Goal: Task Accomplishment & Management: Manage account settings

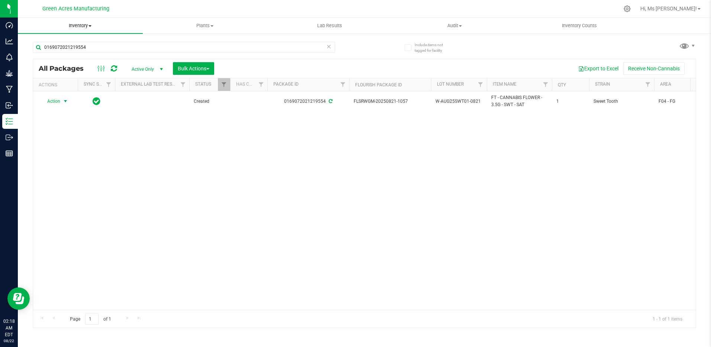
drag, startPoint x: 0, startPoint y: 0, endPoint x: 79, endPoint y: 22, distance: 82.3
click at [79, 22] on span "Inventory" at bounding box center [80, 25] width 125 height 7
click at [78, 90] on span "From bill of materials" at bounding box center [51, 89] width 67 height 6
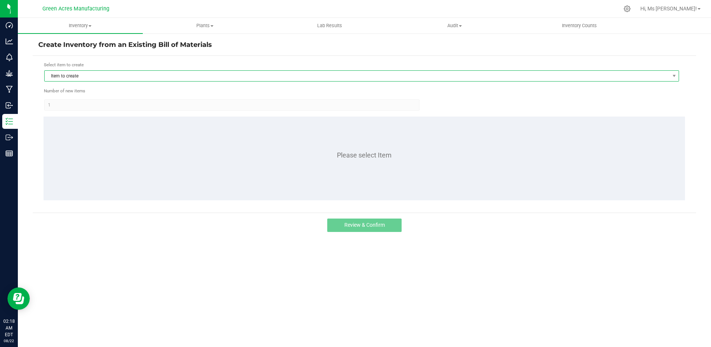
click at [132, 73] on span "Item to create" at bounding box center [357, 76] width 625 height 10
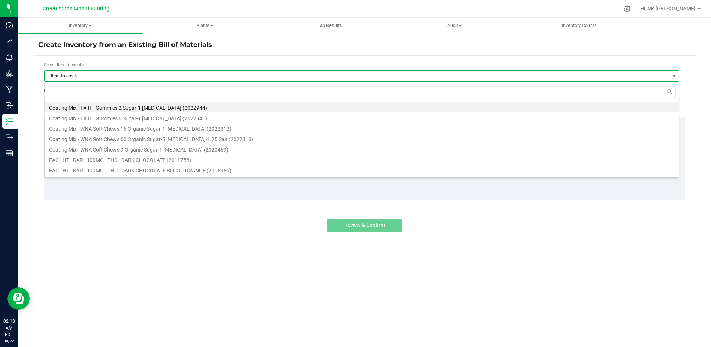
scroll to position [11, 635]
type input "SWT"
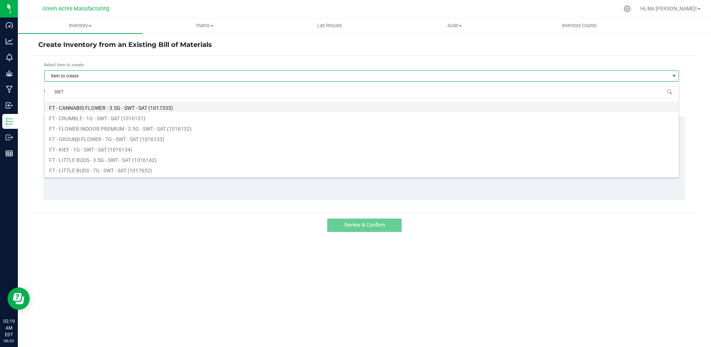
click at [159, 105] on li "FT - CANNABIS FLOWER - 3.5G - SWT - SAT (1017333)" at bounding box center [362, 107] width 634 height 10
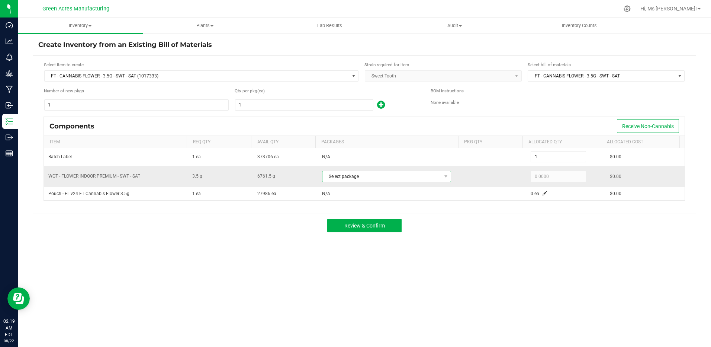
click at [354, 176] on span "Select package" at bounding box center [381, 176] width 119 height 10
click at [421, 223] on div "Review & Confirm" at bounding box center [365, 225] width 664 height 25
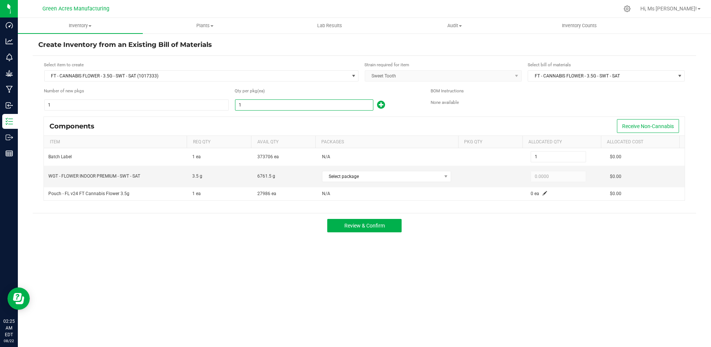
click at [266, 105] on input "1" at bounding box center [304, 105] width 138 height 10
click at [189, 113] on form "Select item to create FT - CANNABIS FLOWER - 3.5G - SWT - SAT (1017333) Strain …" at bounding box center [364, 134] width 652 height 146
click at [270, 105] on input "1" at bounding box center [304, 105] width 138 height 10
type input "18"
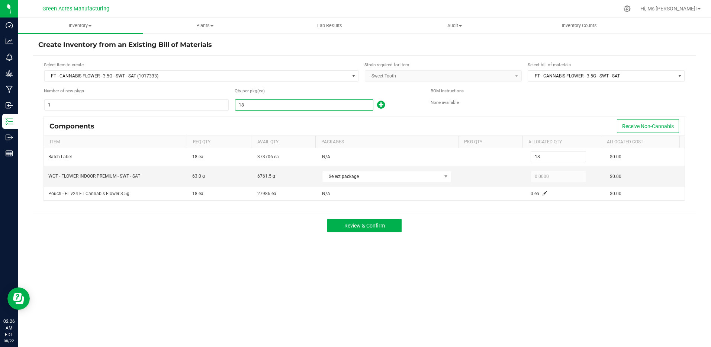
type input "184"
type input "1848"
type input "1,848"
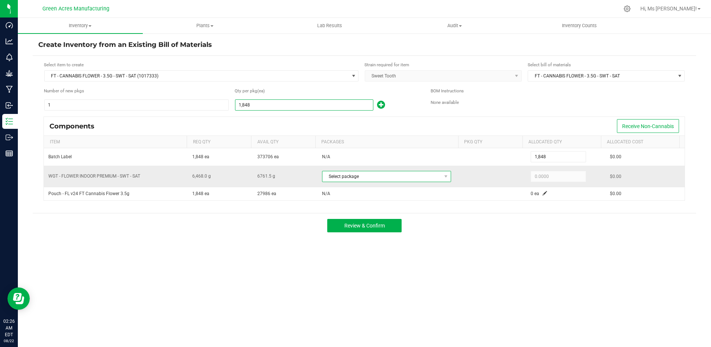
click at [430, 177] on span "Select package" at bounding box center [381, 176] width 119 height 10
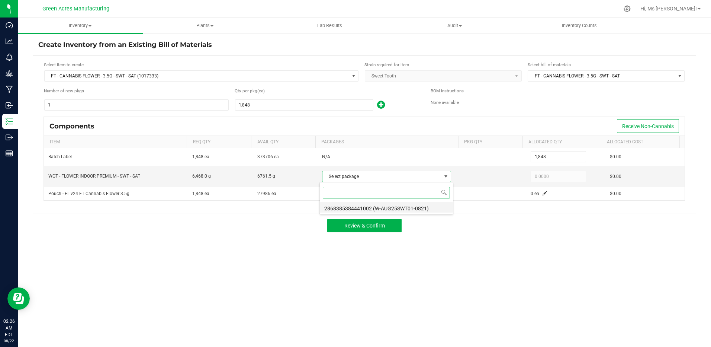
click at [430, 205] on li "2868385384441002 (W-AUG25SWT01-0821)" at bounding box center [386, 207] width 133 height 10
type input "6,468.0000"
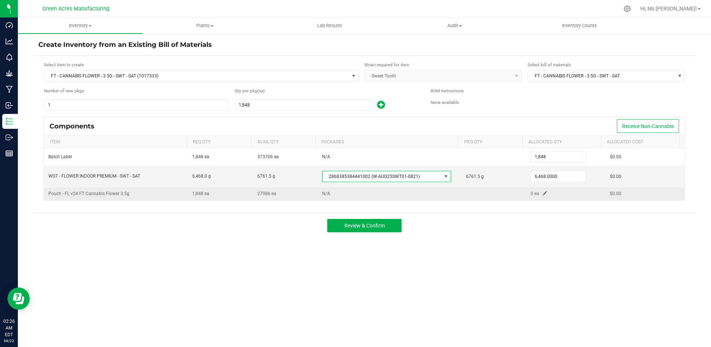
click at [543, 193] on span at bounding box center [545, 193] width 4 height 4
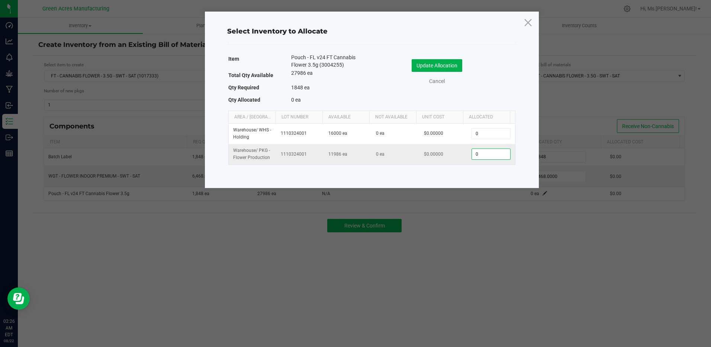
click at [476, 157] on input "0" at bounding box center [491, 154] width 38 height 10
type input "1,848"
click at [449, 67] on button "Update Allocation" at bounding box center [437, 65] width 51 height 13
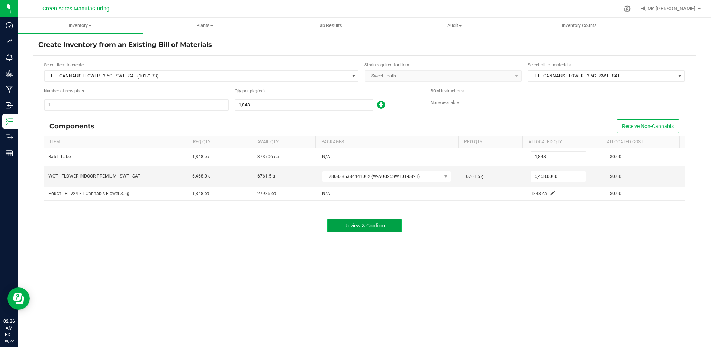
click at [392, 222] on button "Review & Confirm" at bounding box center [364, 225] width 74 height 13
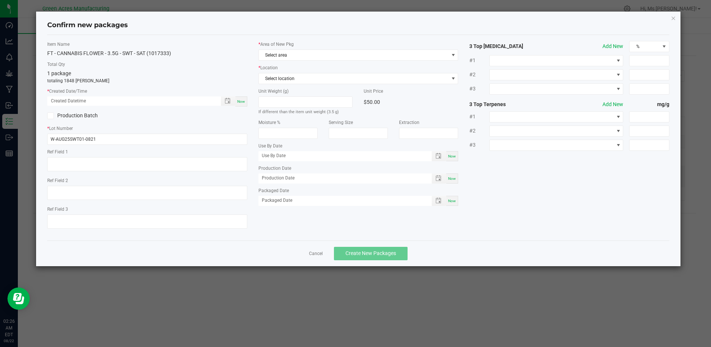
click at [240, 102] on span "Now" at bounding box center [241, 101] width 8 height 4
type input "08/22/2025 02:26 AM"
click at [286, 53] on span "Select area" at bounding box center [354, 55] width 190 height 10
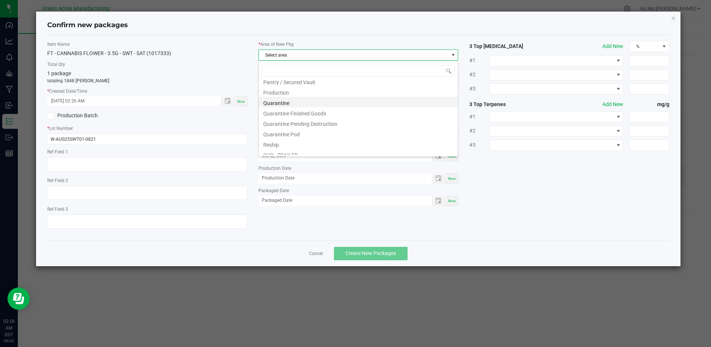
scroll to position [186, 0]
click at [302, 116] on li "Pantry / Secured Vault" at bounding box center [358, 118] width 199 height 10
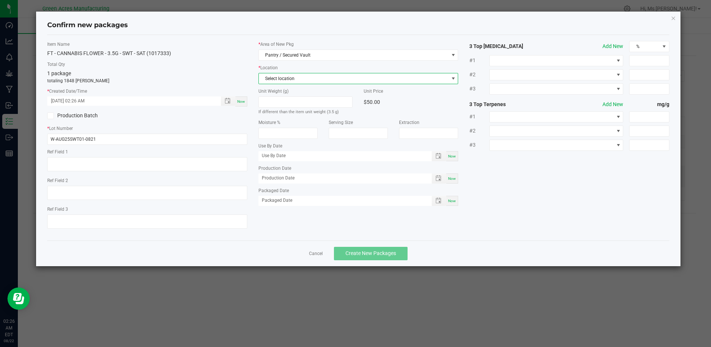
click at [302, 79] on span "Select location" at bounding box center [354, 78] width 190 height 10
click at [311, 118] on li "Intake" at bounding box center [358, 119] width 199 height 10
click at [375, 249] on button "Create New Packages" at bounding box center [371, 253] width 74 height 13
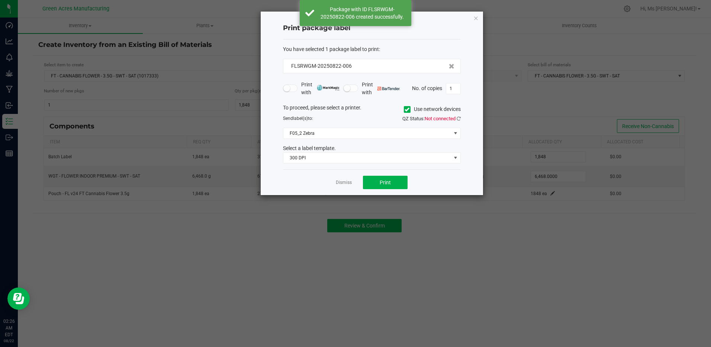
click at [455, 117] on span "Not connected" at bounding box center [440, 119] width 31 height 6
click at [457, 118] on icon at bounding box center [459, 118] width 4 height 5
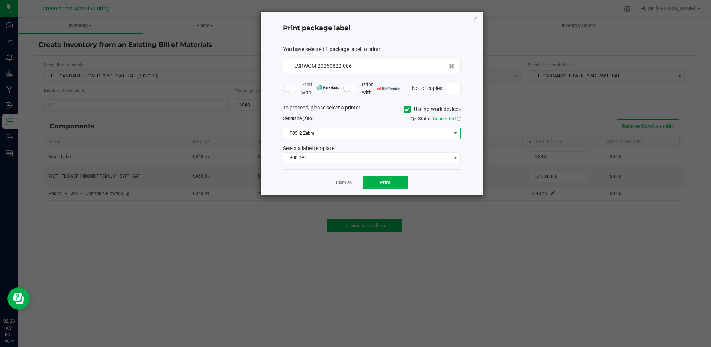
click at [376, 134] on span "F05_2 Zebra" at bounding box center [367, 133] width 168 height 10
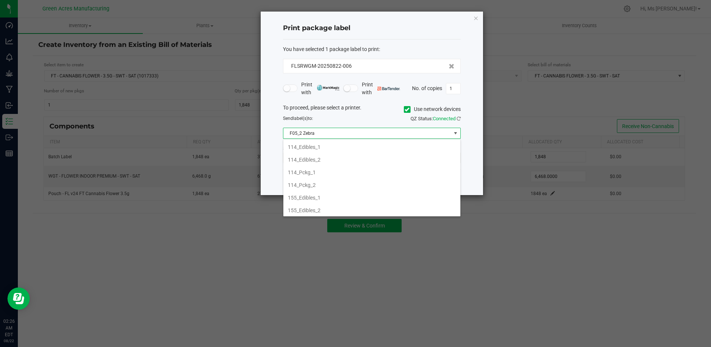
scroll to position [11, 178]
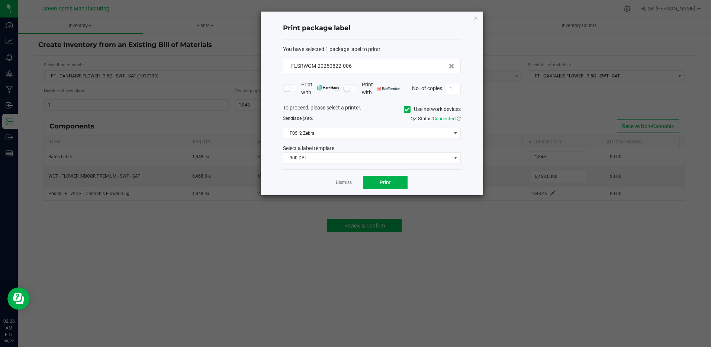
click at [362, 116] on div "Send label(s) to:" at bounding box center [324, 118] width 94 height 7
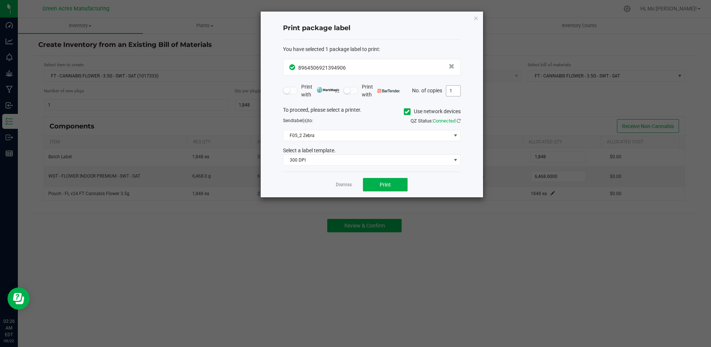
click at [446, 93] on span "1" at bounding box center [453, 90] width 15 height 11
click at [449, 90] on input "1" at bounding box center [453, 91] width 14 height 10
type input "2"
click at [389, 189] on button "Print" at bounding box center [385, 184] width 45 height 13
click at [342, 182] on div "Dismiss Print" at bounding box center [372, 184] width 178 height 26
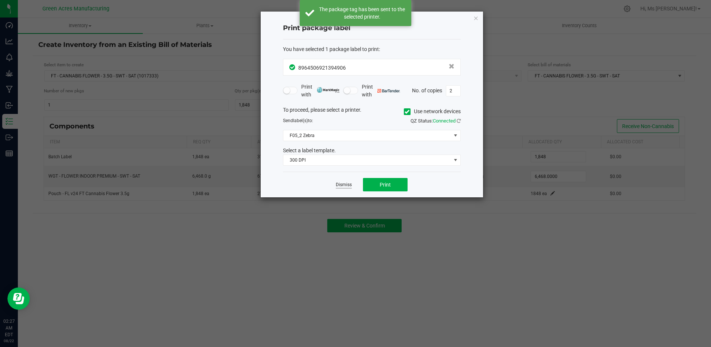
click at [342, 182] on link "Dismiss" at bounding box center [344, 185] width 16 height 6
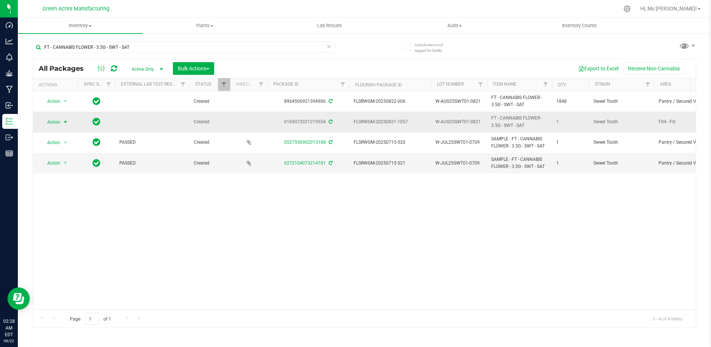
click at [57, 123] on span "Action" at bounding box center [51, 122] width 20 height 10
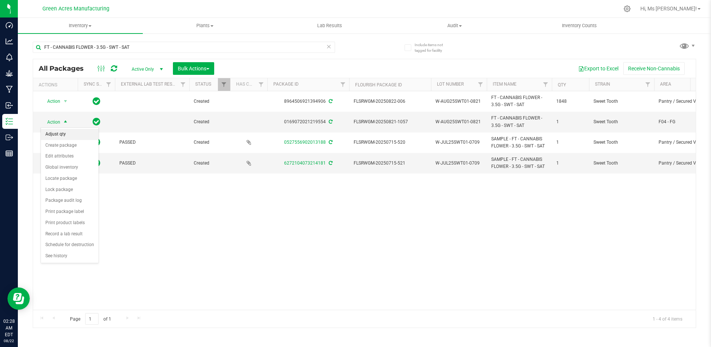
click at [60, 133] on li "Adjust qty" at bounding box center [70, 134] width 58 height 11
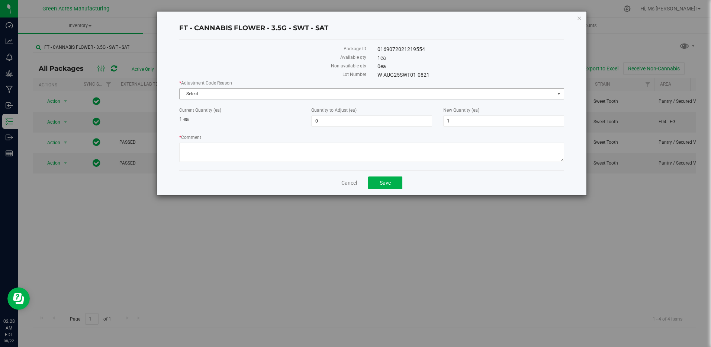
click at [193, 90] on span "Select" at bounding box center [367, 94] width 375 height 10
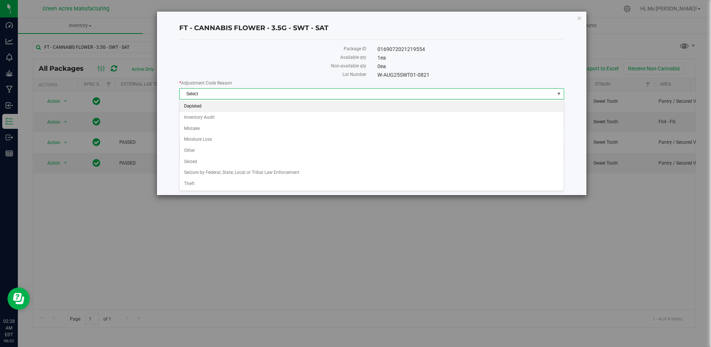
click at [211, 109] on li "Depleted" at bounding box center [372, 106] width 384 height 11
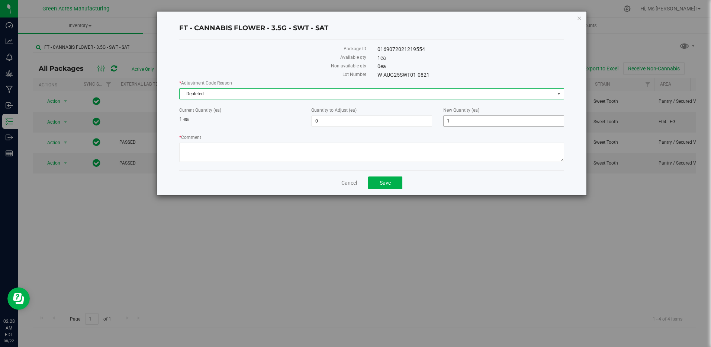
click at [475, 125] on span "1 1" at bounding box center [503, 120] width 121 height 11
click at [476, 125] on input "1" at bounding box center [504, 121] width 120 height 10
type input "0"
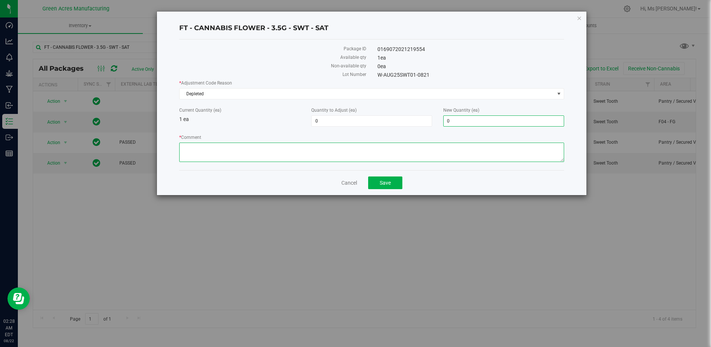
type input "-1"
type input "0"
click at [435, 153] on textarea "* Comment" at bounding box center [371, 151] width 385 height 19
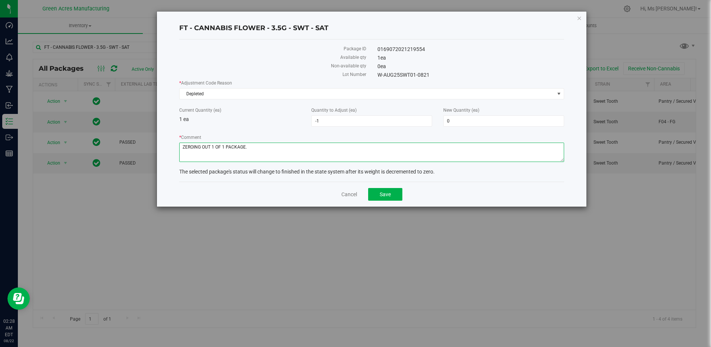
type textarea "ZEROING OUT 1 OF 1 PACKAGE."
click at [402, 198] on div "Cancel Save" at bounding box center [371, 194] width 385 height 25
click at [401, 198] on button "Save" at bounding box center [385, 194] width 34 height 13
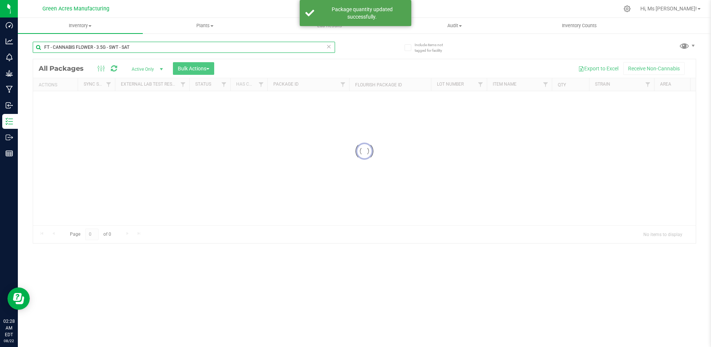
click at [326, 51] on input "FT - CANNABIS FLOWER - 3.5G - SWT - SAT" at bounding box center [184, 47] width 302 height 11
click at [330, 49] on icon at bounding box center [329, 46] width 5 height 9
click at [309, 46] on input "text" at bounding box center [184, 47] width 302 height 11
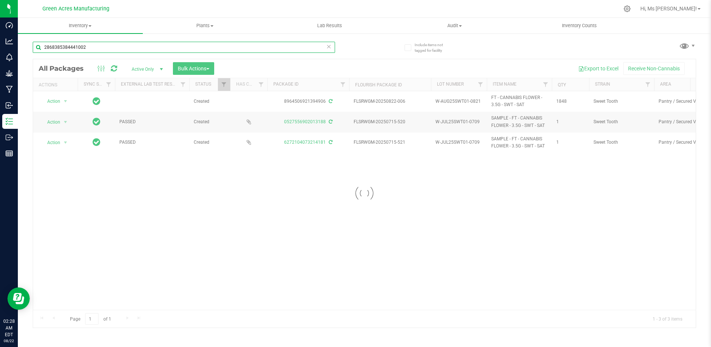
type input "2868385384441002"
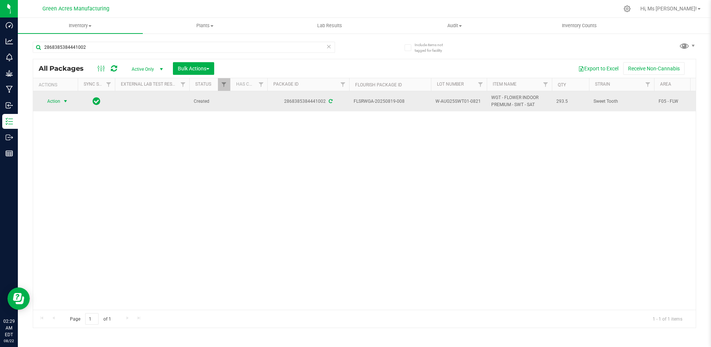
click at [60, 106] on span "Action" at bounding box center [51, 101] width 20 height 10
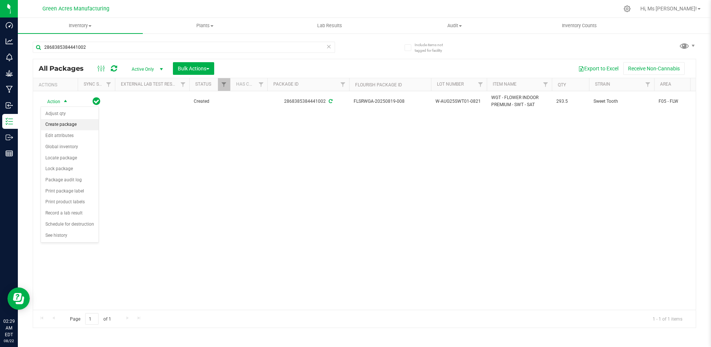
click at [63, 121] on li "Create package" at bounding box center [70, 124] width 58 height 11
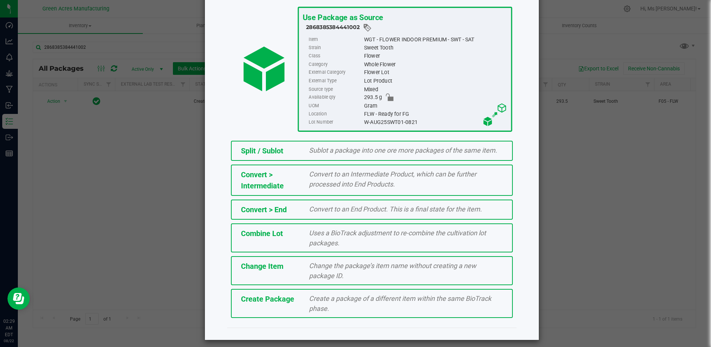
scroll to position [49, 0]
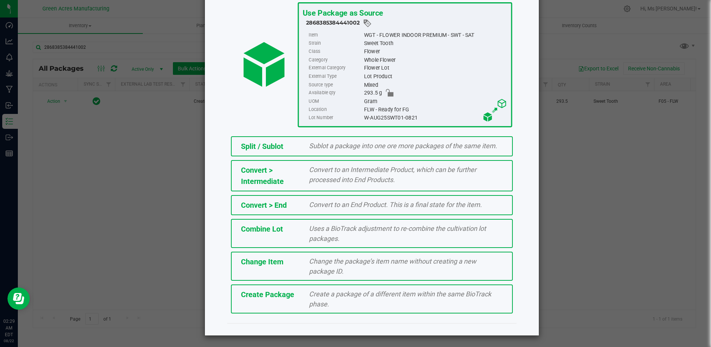
click at [428, 300] on div "Create a package of a different item within the same BioTrack phase." at bounding box center [406, 299] width 205 height 20
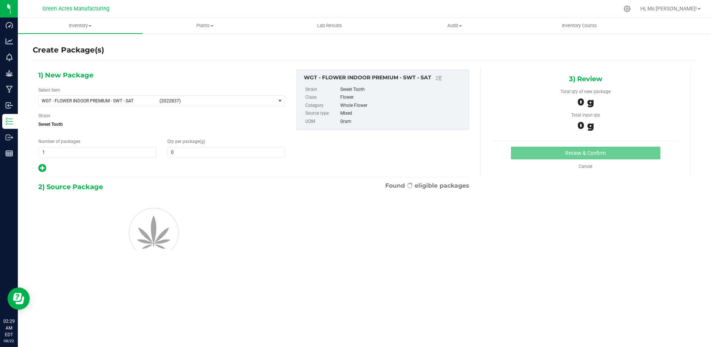
type input "0.0000"
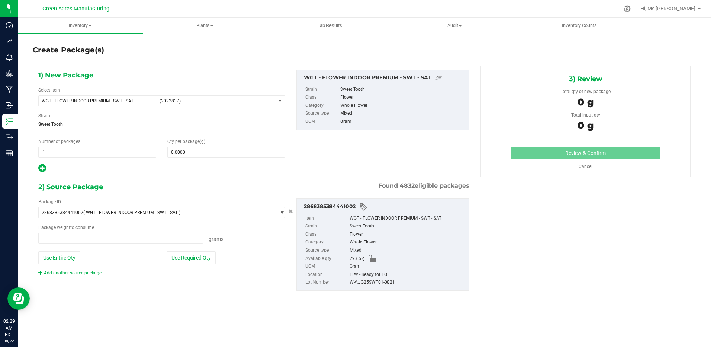
type input "0.0000 g"
click at [207, 154] on span at bounding box center [226, 152] width 118 height 11
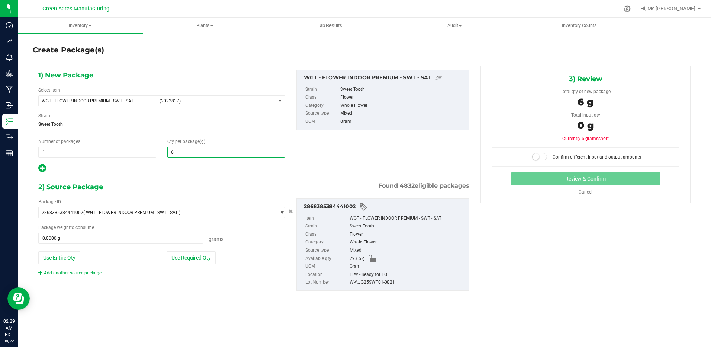
type input "60"
type input "60.0000"
click at [193, 253] on button "Use Required Qty" at bounding box center [191, 257] width 49 height 13
type input "60.0000 g"
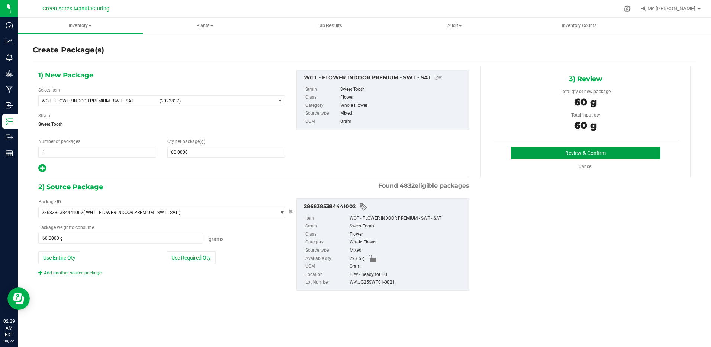
click at [593, 149] on button "Review & Confirm" at bounding box center [586, 153] width 150 height 13
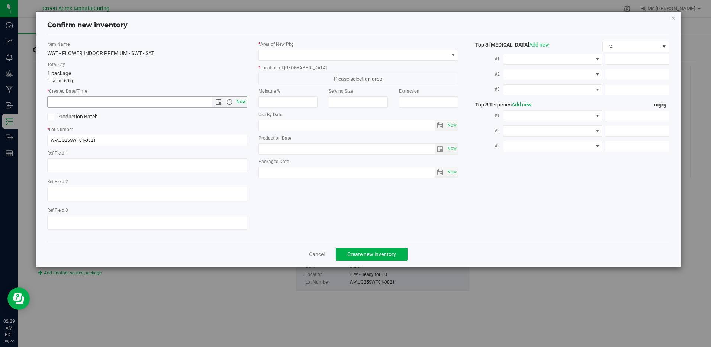
click at [238, 105] on span "Now" at bounding box center [241, 101] width 13 height 11
type input "8/22/2025 2:29 AM"
click at [301, 55] on span at bounding box center [354, 55] width 190 height 10
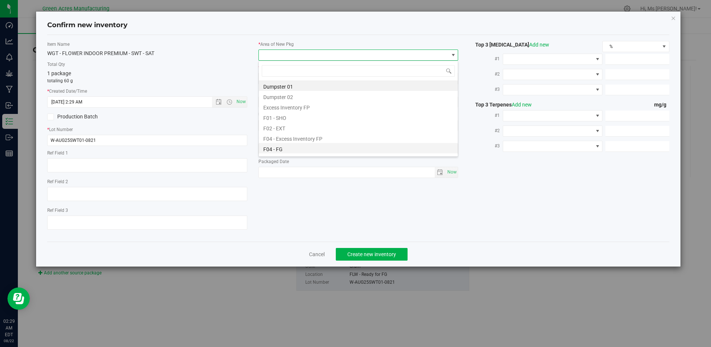
drag, startPoint x: 295, startPoint y: 147, endPoint x: 289, endPoint y: 125, distance: 22.9
click at [295, 147] on li "F04 - FG" at bounding box center [358, 148] width 199 height 10
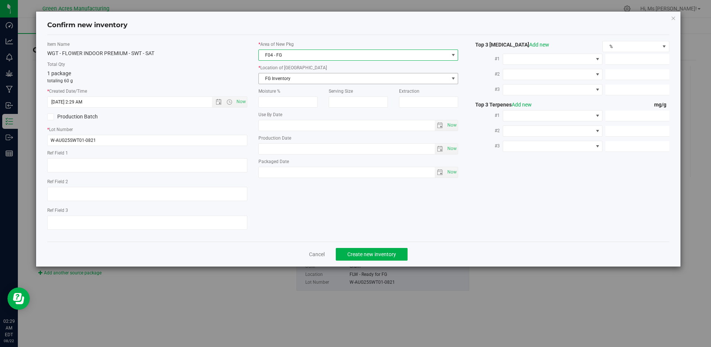
click at [309, 78] on span "FG Inventory" at bounding box center [354, 78] width 190 height 10
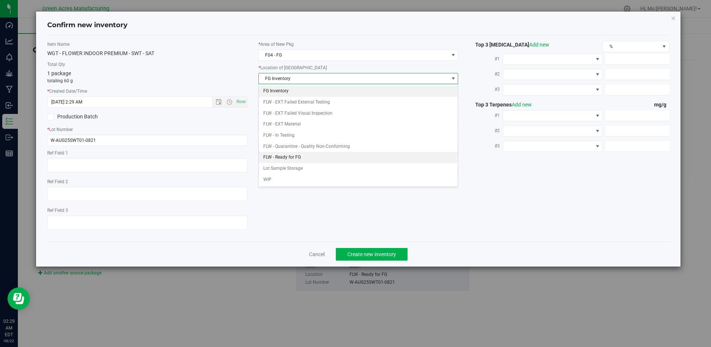
click at [319, 158] on li "FLW - Ready for FG" at bounding box center [358, 157] width 199 height 11
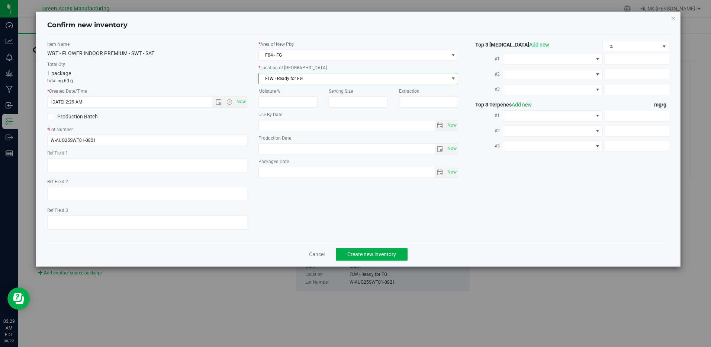
click at [324, 199] on div "Item Name WGT - FLOWER INDOOR PREMIUM - SWT - SAT Total Qty 1 package totaling …" at bounding box center [358, 138] width 633 height 195
click at [394, 255] on span "Create new inventory" at bounding box center [371, 254] width 49 height 6
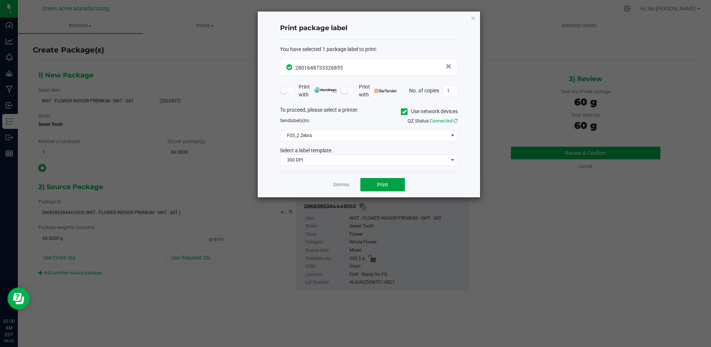
click at [368, 183] on button "Print" at bounding box center [382, 184] width 45 height 13
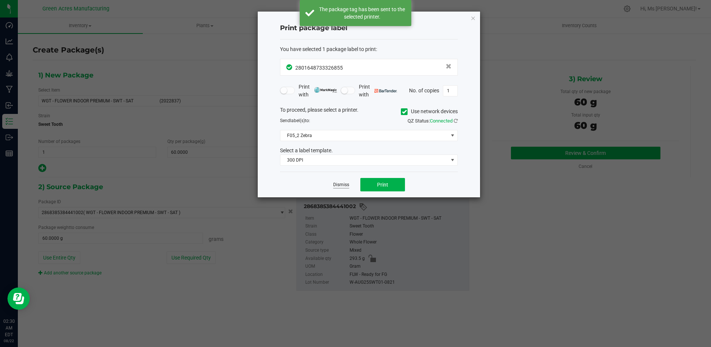
click at [338, 186] on link "Dismiss" at bounding box center [341, 185] width 16 height 6
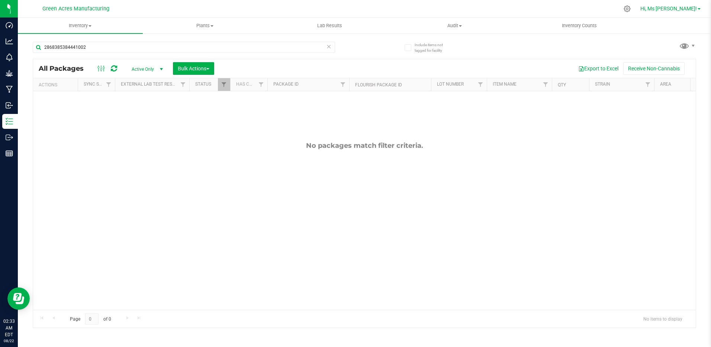
click at [688, 9] on span "Hi, Ms [PERSON_NAME]!" at bounding box center [669, 9] width 57 height 6
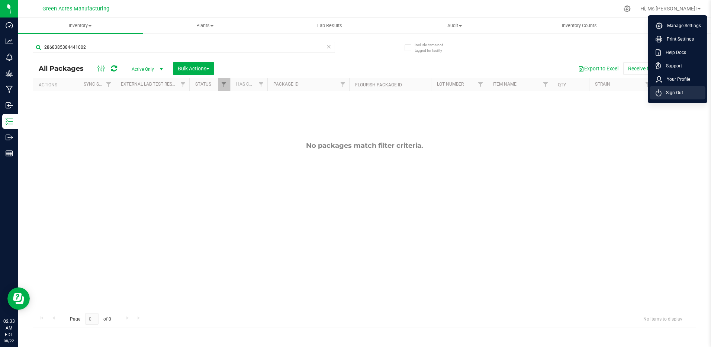
click at [680, 94] on span "Sign Out" at bounding box center [673, 92] width 22 height 7
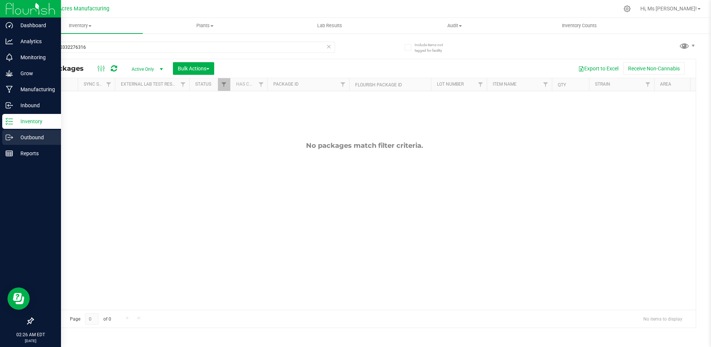
click at [28, 137] on p "Outbound" at bounding box center [35, 137] width 45 height 9
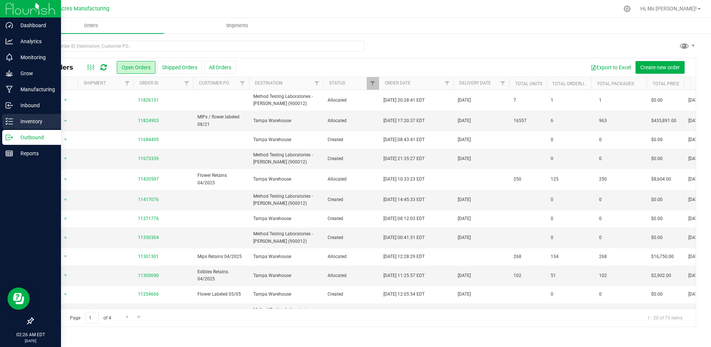
click at [16, 122] on p "Inventory" at bounding box center [35, 121] width 45 height 9
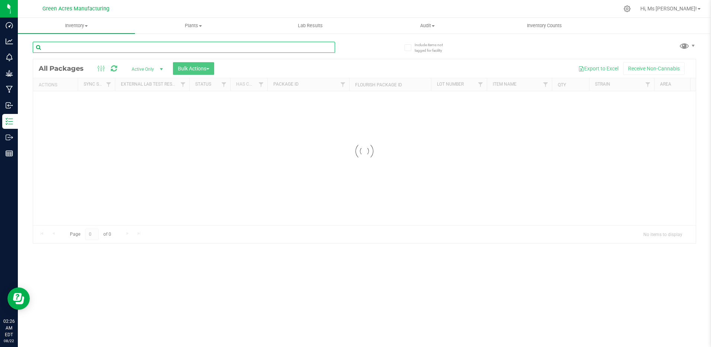
click at [182, 49] on input "text" at bounding box center [184, 47] width 302 height 11
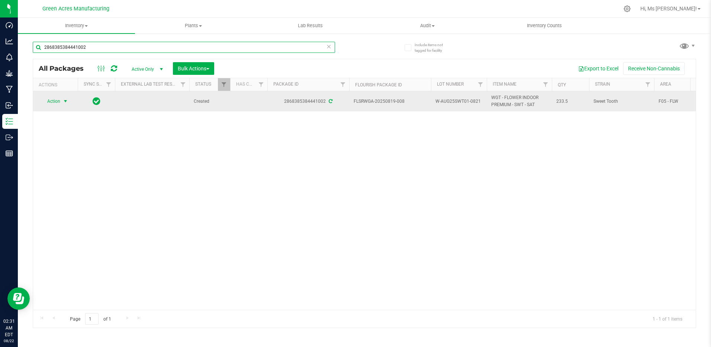
type input "2868385384441002"
click at [54, 100] on span "Action" at bounding box center [51, 101] width 20 height 10
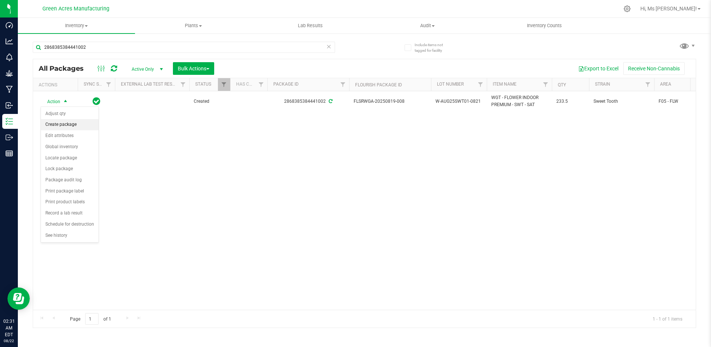
click at [67, 123] on li "Create package" at bounding box center [70, 124] width 58 height 11
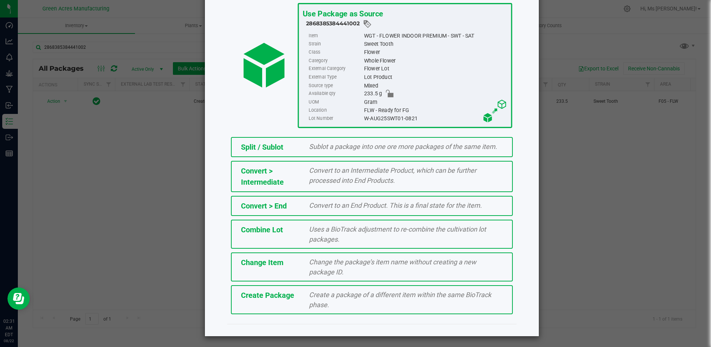
scroll to position [49, 0]
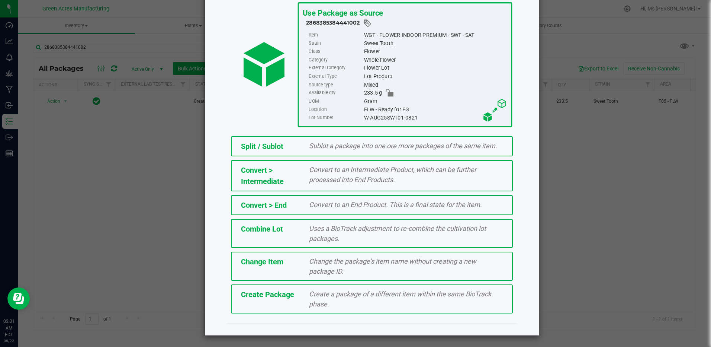
click at [305, 294] on div "Create a package of a different item within the same BioTrack phase." at bounding box center [406, 299] width 205 height 20
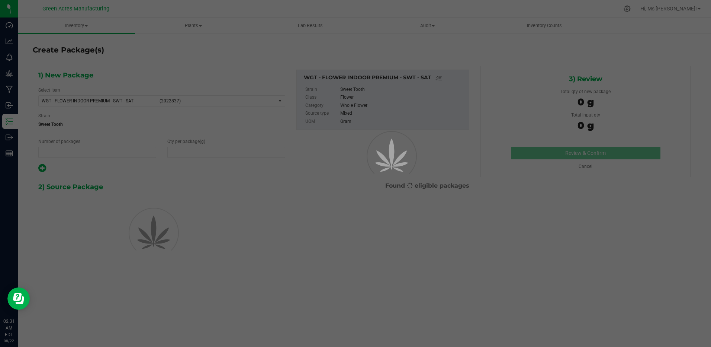
type input "1"
type input "0.0000"
